Goal: Task Accomplishment & Management: Use online tool/utility

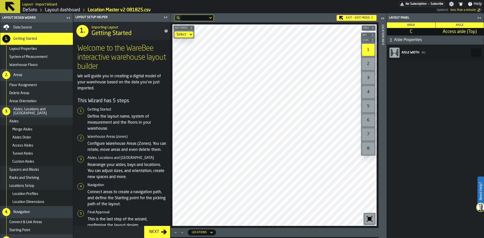
click at [471, 53] on input "***" at bounding box center [476, 52] width 10 height 9
drag, startPoint x: 474, startPoint y: 52, endPoint x: 484, endPoint y: 52, distance: 10.1
click at [484, 52] on div "Layout panel Area C Aisle Access aisle (Top) Aisle Properties Aisle width ( in …" at bounding box center [435, 125] width 97 height 225
click at [476, 54] on input "***" at bounding box center [476, 52] width 10 height 9
drag, startPoint x: 476, startPoint y: 54, endPoint x: 469, endPoint y: 54, distance: 7.3
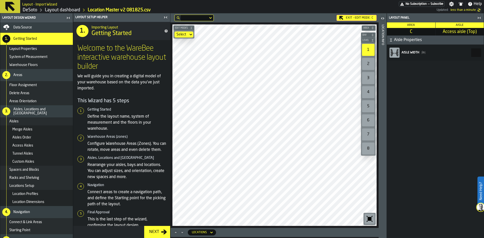
click at [471, 54] on input "***" at bounding box center [476, 52] width 10 height 9
drag, startPoint x: 471, startPoint y: 51, endPoint x: 475, endPoint y: 51, distance: 3.3
click at [475, 51] on input "***" at bounding box center [476, 52] width 10 height 9
drag, startPoint x: 475, startPoint y: 54, endPoint x: 468, endPoint y: 53, distance: 7.1
click at [471, 53] on input "***" at bounding box center [476, 52] width 10 height 9
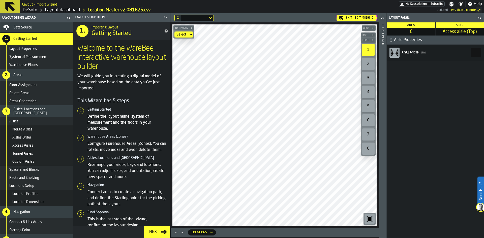
type input "***"
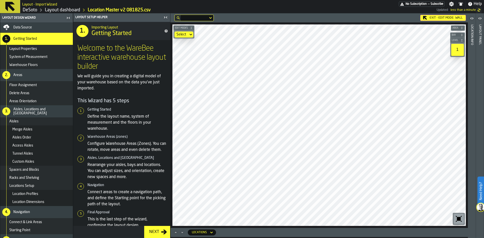
click at [447, 17] on div "Exit - Edit Mode: WALL" at bounding box center [443, 18] width 46 height 6
click at [59, 10] on link "Layout dashboard" at bounding box center [62, 10] width 35 height 6
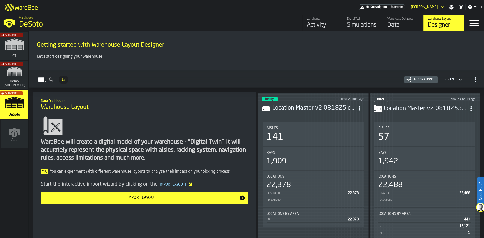
click at [313, 158] on div "1,909" at bounding box center [313, 161] width 93 height 9
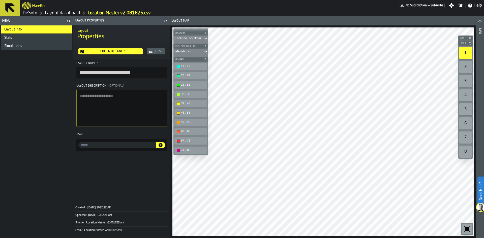
click at [113, 51] on div "Edit in Designer" at bounding box center [112, 52] width 56 height 4
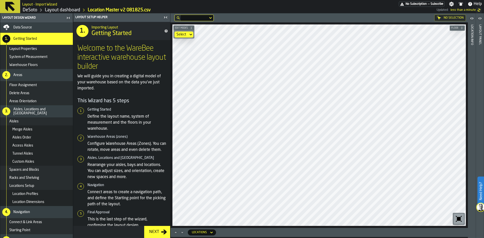
click at [69, 10] on link "Layout dashboard" at bounding box center [62, 10] width 35 height 6
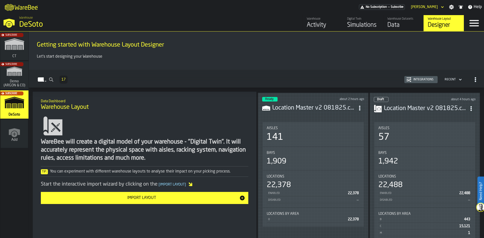
click at [16, 109] on div "Subscribe" at bounding box center [13, 106] width 28 height 29
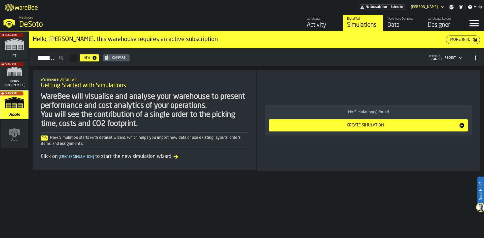
click at [403, 25] on div "Data" at bounding box center [404, 25] width 32 height 8
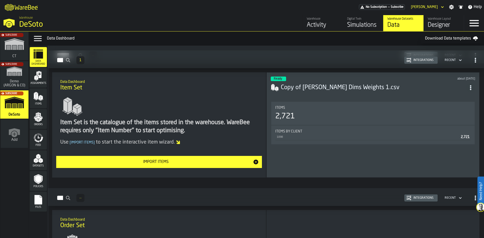
scroll to position [170, 0]
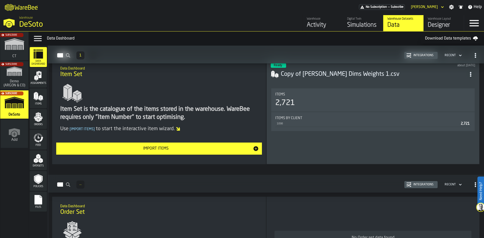
click at [333, 107] on div "2,721" at bounding box center [372, 103] width 195 height 9
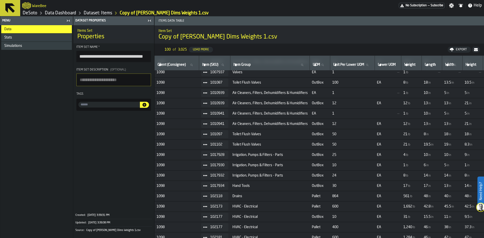
scroll to position [60, 0]
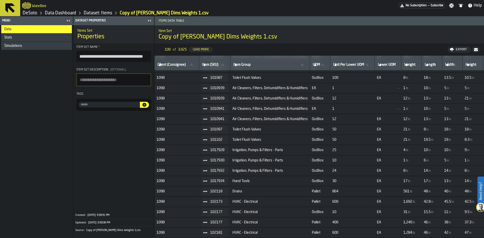
click at [99, 12] on link "Dataset: Items" at bounding box center [98, 13] width 29 height 6
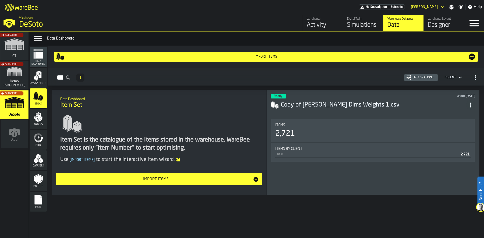
click at [35, 166] on span "Datasets" at bounding box center [38, 166] width 17 height 3
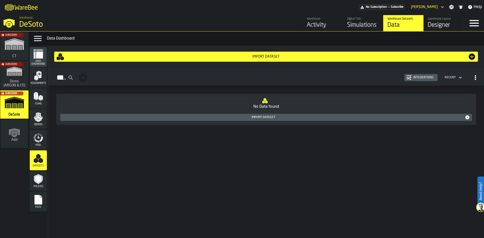
click at [326, 55] on div "Import Dataset" at bounding box center [266, 57] width 404 height 4
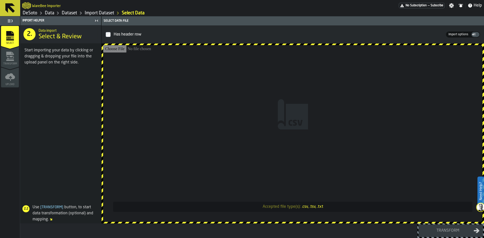
click at [46, 14] on link "Data" at bounding box center [49, 13] width 9 height 6
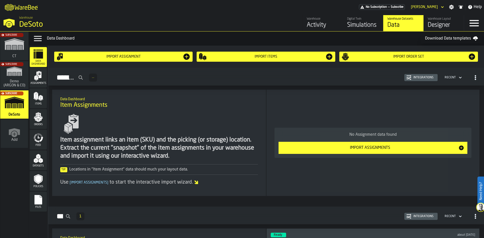
scroll to position [25, 0]
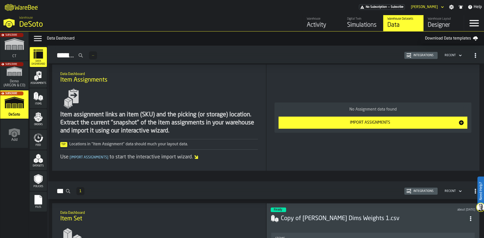
click at [335, 126] on div "Import Assignments" at bounding box center [370, 123] width 177 height 6
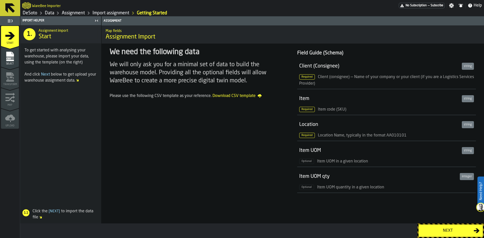
click at [78, 14] on link "Assignment" at bounding box center [73, 13] width 23 height 6
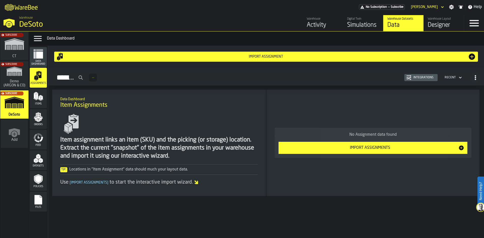
click at [41, 120] on polygon "menu Orders" at bounding box center [39, 120] width 3 height 3
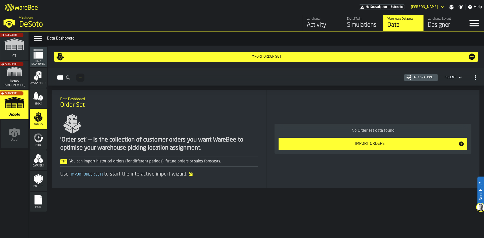
click at [316, 142] on div "Import Orders" at bounding box center [370, 144] width 177 height 6
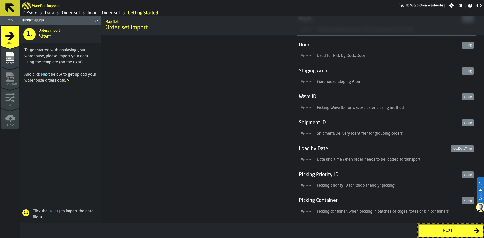
scroll to position [232, 0]
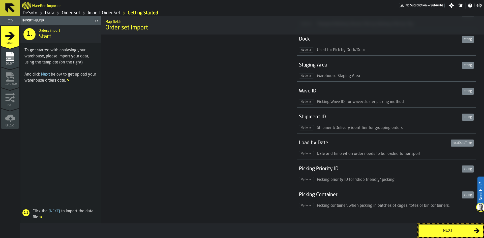
click at [49, 12] on link "Data" at bounding box center [49, 13] width 9 height 6
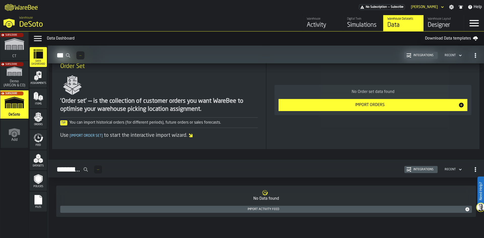
scroll to position [321, 0]
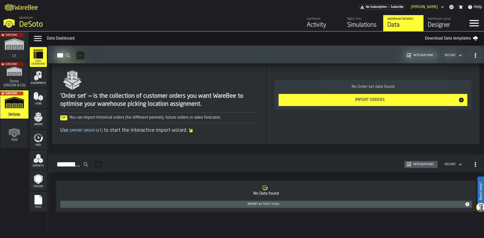
click at [34, 139] on icon "menu Feed" at bounding box center [38, 138] width 10 height 10
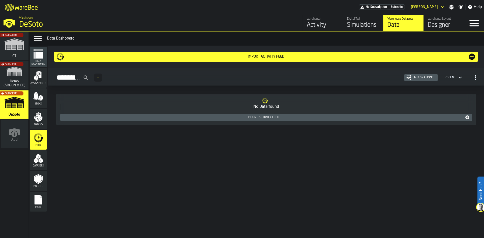
click at [8, 83] on div "Subscribe" at bounding box center [13, 76] width 28 height 29
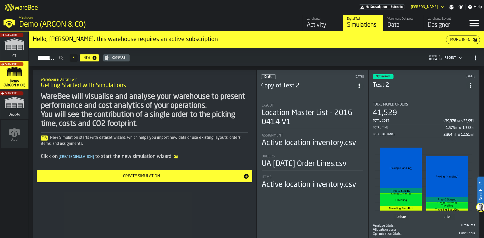
click at [412, 134] on div "Total Distance" at bounding box center [408, 135] width 71 height 4
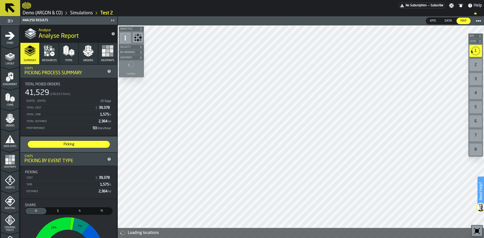
click at [48, 13] on link "Demo (ARGON & CO)" at bounding box center [43, 13] width 40 height 6
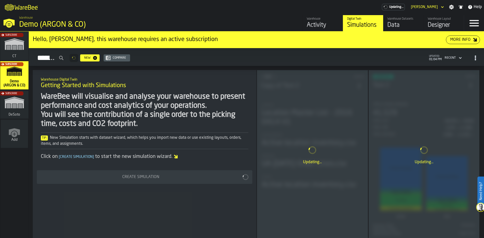
click at [398, 25] on div "Data" at bounding box center [404, 25] width 32 height 8
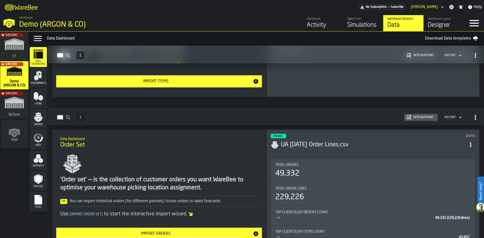
scroll to position [277, 0]
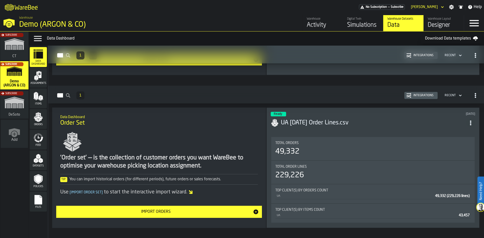
click at [330, 164] on div "Total Order Lines 229,226" at bounding box center [373, 172] width 204 height 23
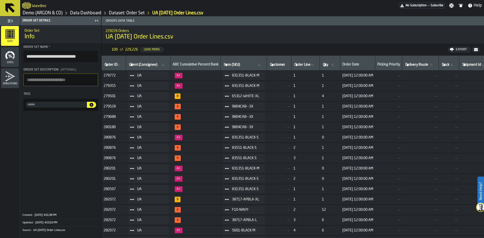
click at [11, 60] on div "Stats" at bounding box center [10, 57] width 18 height 14
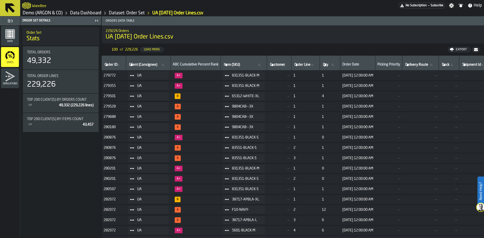
click at [86, 13] on link "Data Dashboard" at bounding box center [85, 13] width 31 height 6
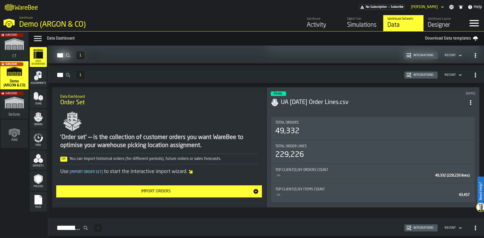
scroll to position [303, 0]
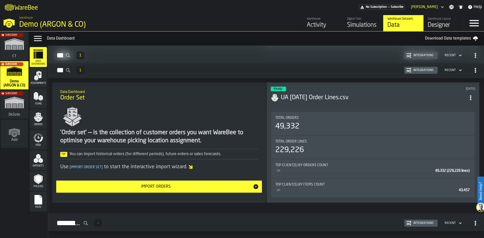
click at [24, 108] on div "Subscribe" at bounding box center [13, 106] width 28 height 29
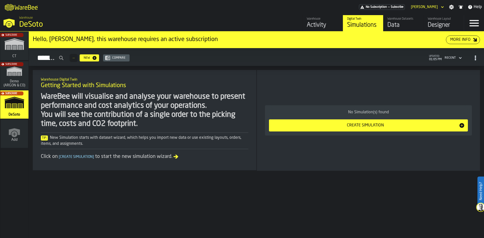
click at [398, 25] on div "Data" at bounding box center [404, 25] width 32 height 8
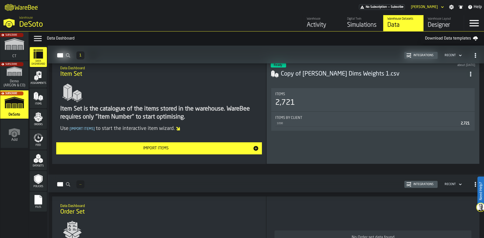
scroll to position [145, 0]
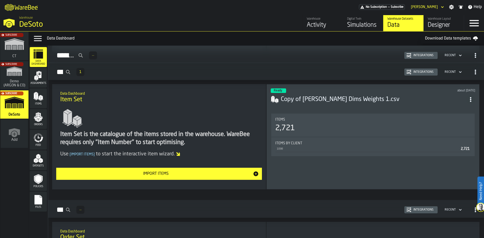
click at [321, 119] on div "Items" at bounding box center [372, 120] width 195 height 4
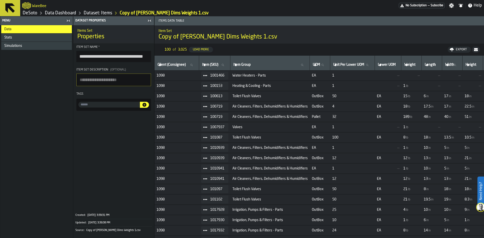
drag, startPoint x: 33, startPoint y: 14, endPoint x: 58, endPoint y: 26, distance: 27.5
click at [33, 14] on link "DeSoto" at bounding box center [30, 13] width 15 height 6
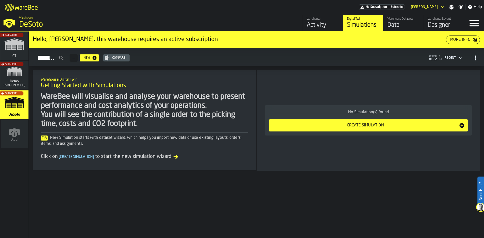
click at [19, 109] on div "Subscribe" at bounding box center [13, 106] width 28 height 29
click at [439, 26] on div "Designer" at bounding box center [444, 25] width 32 height 8
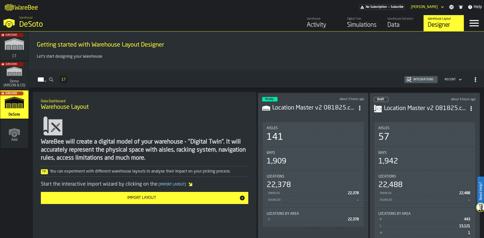
click at [322, 154] on div "Bays" at bounding box center [313, 153] width 93 height 4
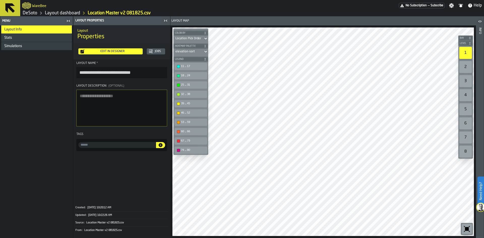
click at [103, 51] on div "Edit in Designer" at bounding box center [112, 52] width 56 height 4
